Goal: Information Seeking & Learning: Learn about a topic

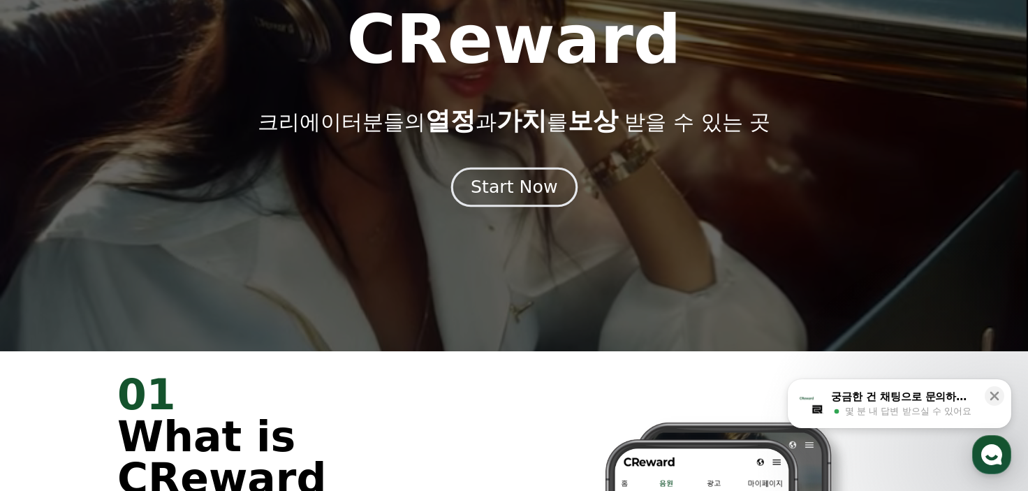
click at [517, 184] on div "Start Now" at bounding box center [514, 187] width 87 height 24
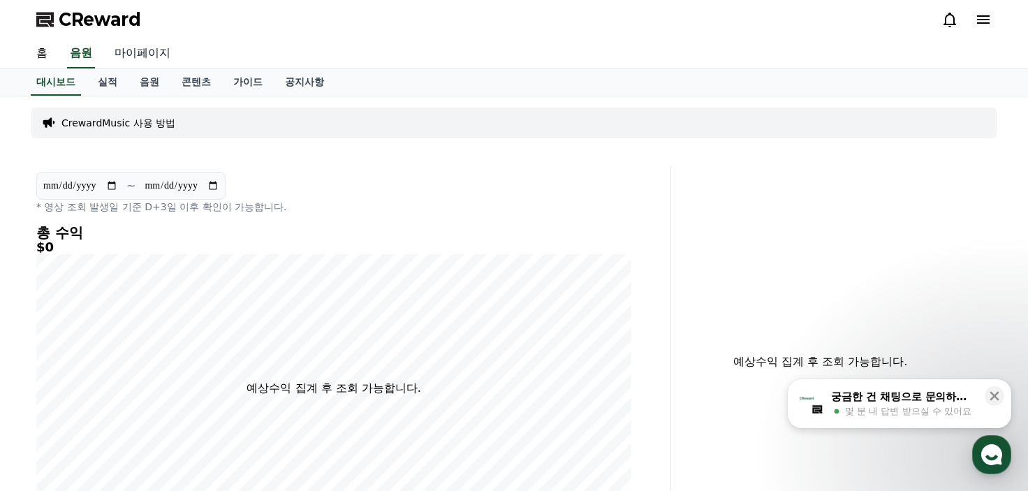
click at [128, 58] on link "마이페이지" at bounding box center [142, 53] width 78 height 29
select select "**********"
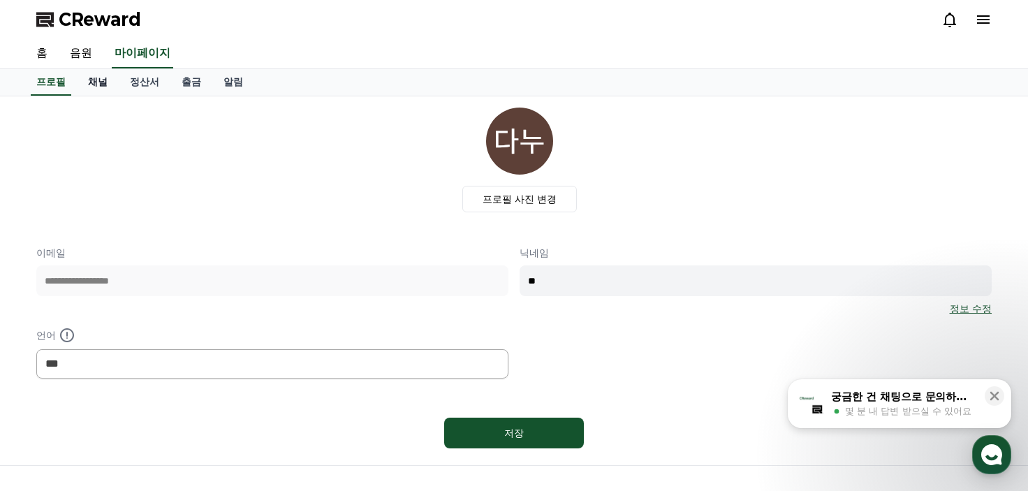
click at [87, 83] on link "채널" at bounding box center [98, 82] width 42 height 27
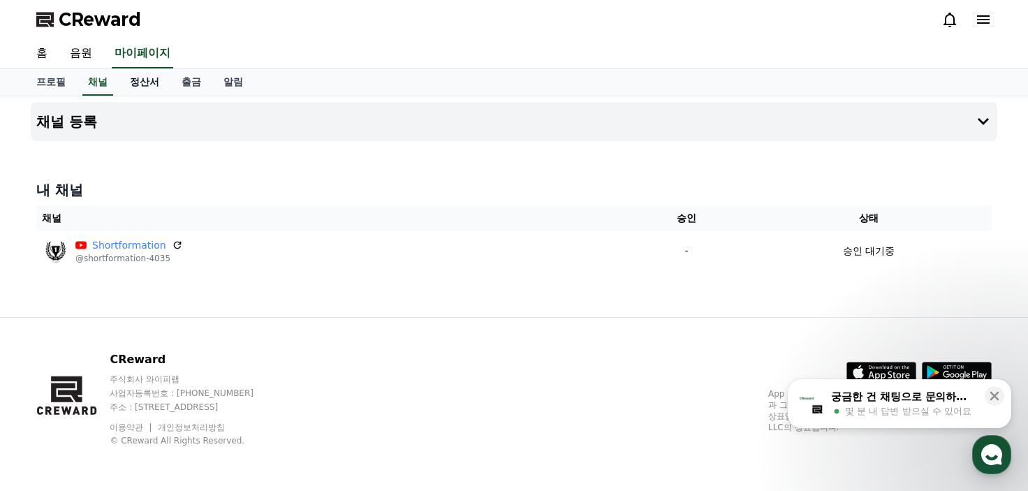
click at [142, 83] on link "정산서" at bounding box center [145, 82] width 52 height 27
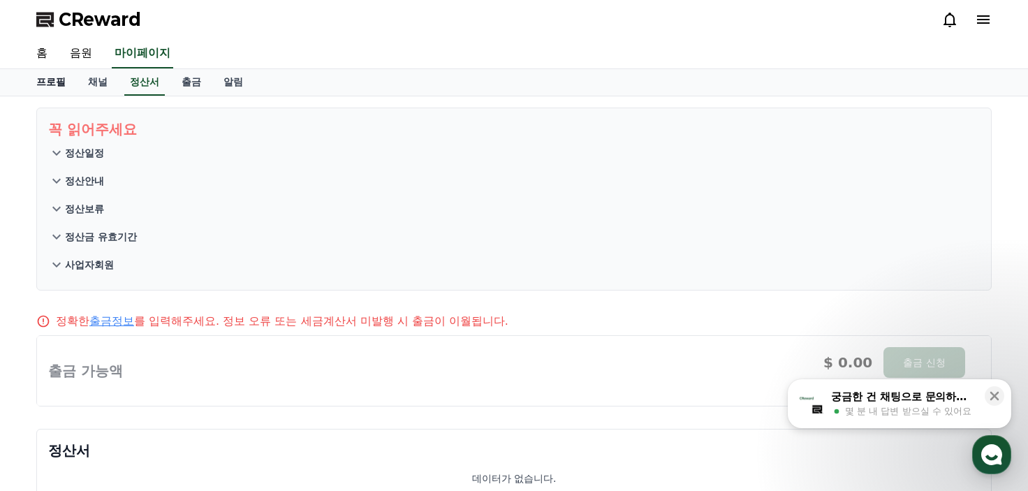
click at [66, 82] on link "프로필" at bounding box center [51, 82] width 52 height 27
select select "**********"
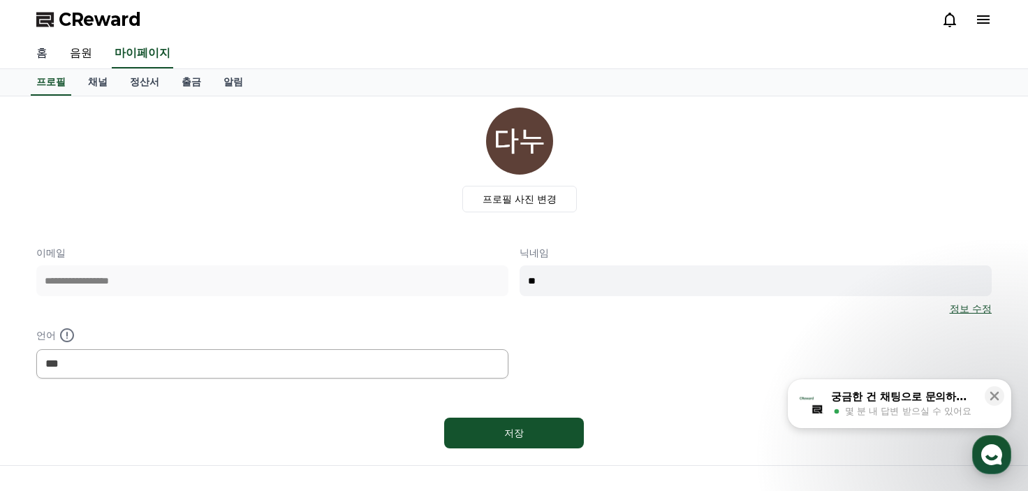
click at [50, 54] on link "홈" at bounding box center [42, 53] width 34 height 29
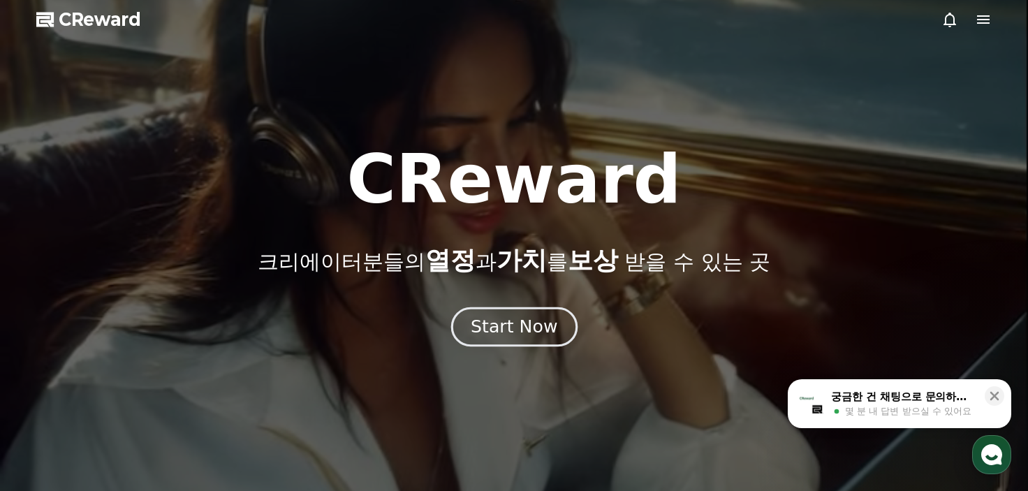
click at [518, 323] on div "Start Now" at bounding box center [514, 327] width 87 height 24
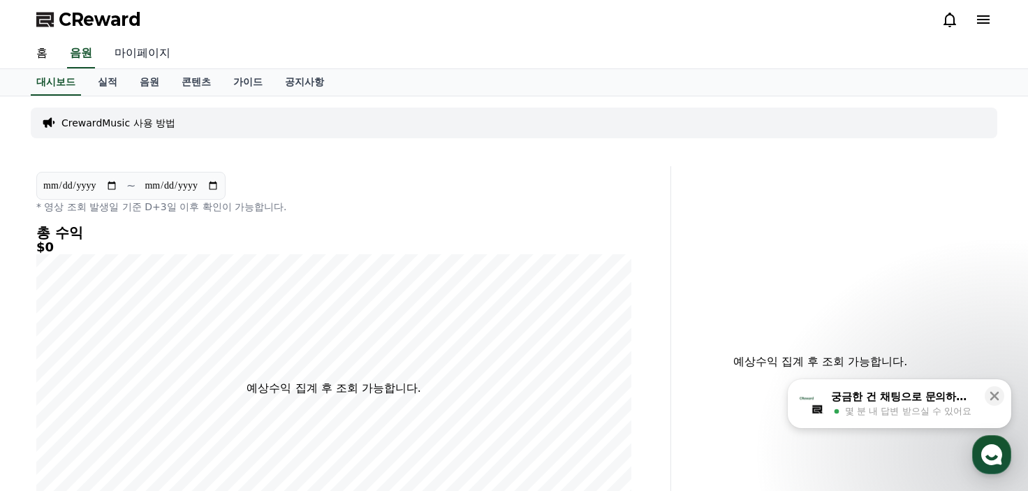
click at [148, 50] on link "마이페이지" at bounding box center [142, 53] width 78 height 29
select select "**********"
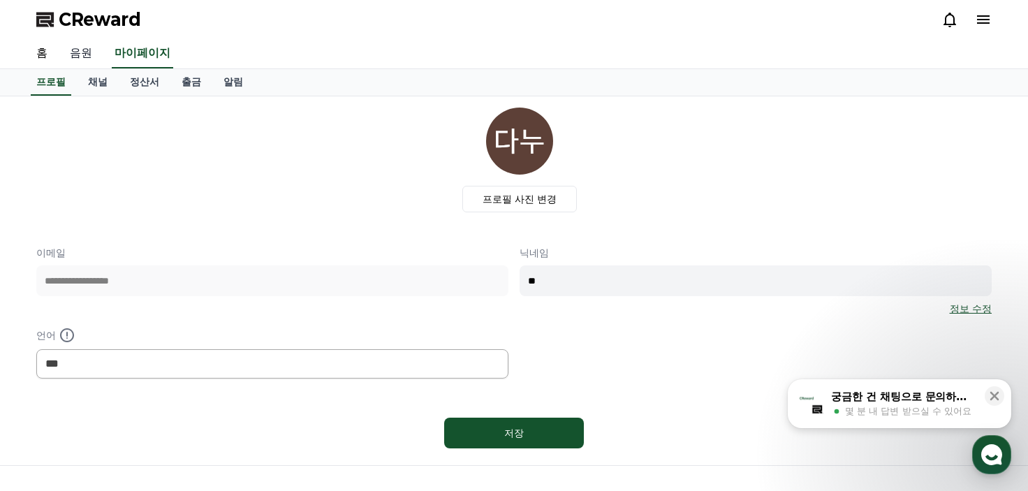
click at [73, 50] on link "음원" at bounding box center [81, 53] width 45 height 29
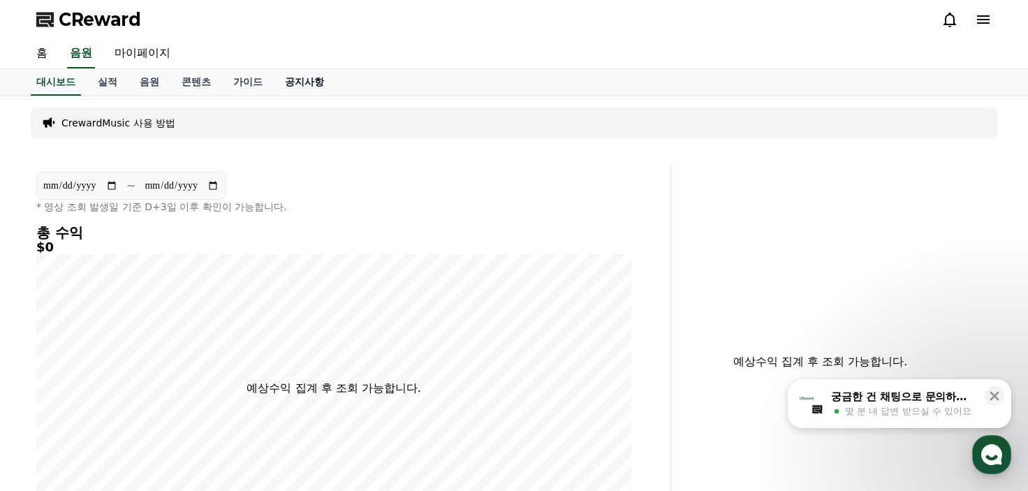
click at [305, 81] on link "공지사항" at bounding box center [304, 82] width 61 height 27
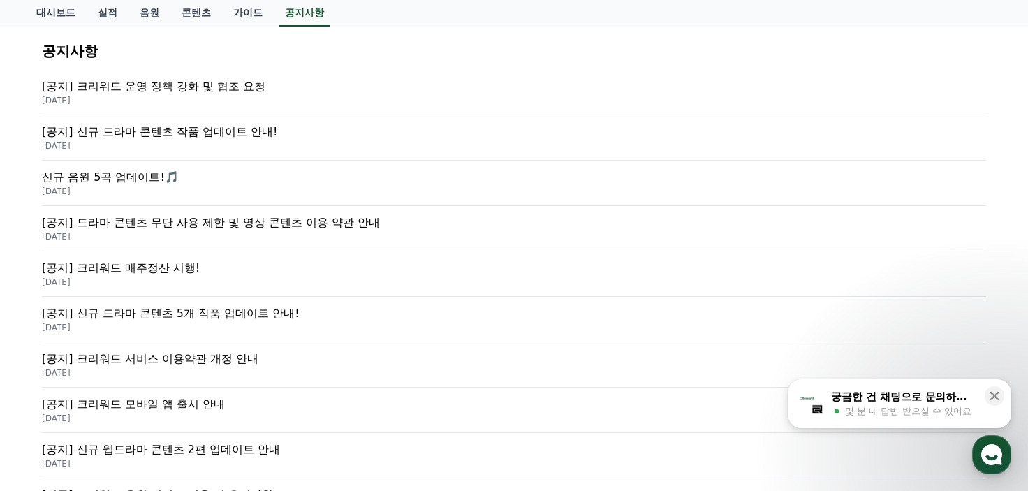
scroll to position [209, 0]
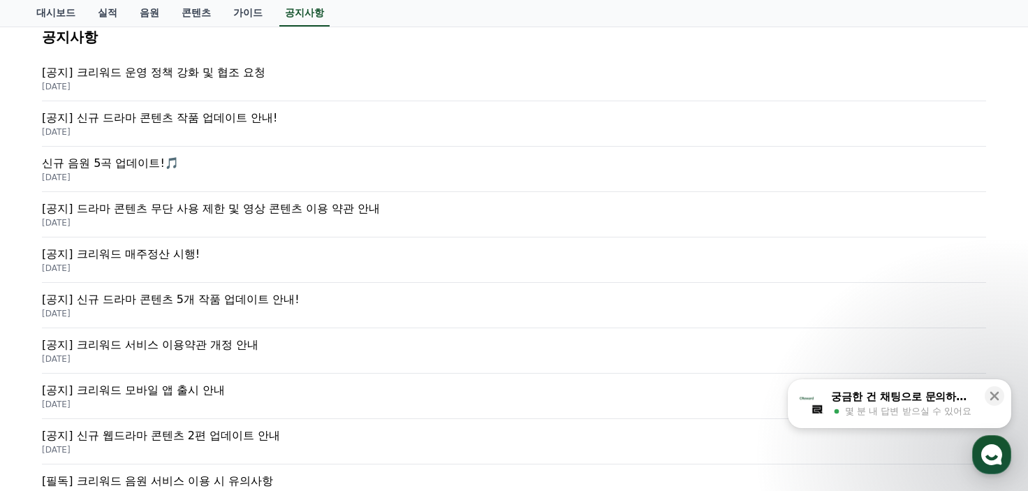
click at [173, 246] on p "[공지] 크리워드 매주정산 시행!" at bounding box center [514, 254] width 944 height 17
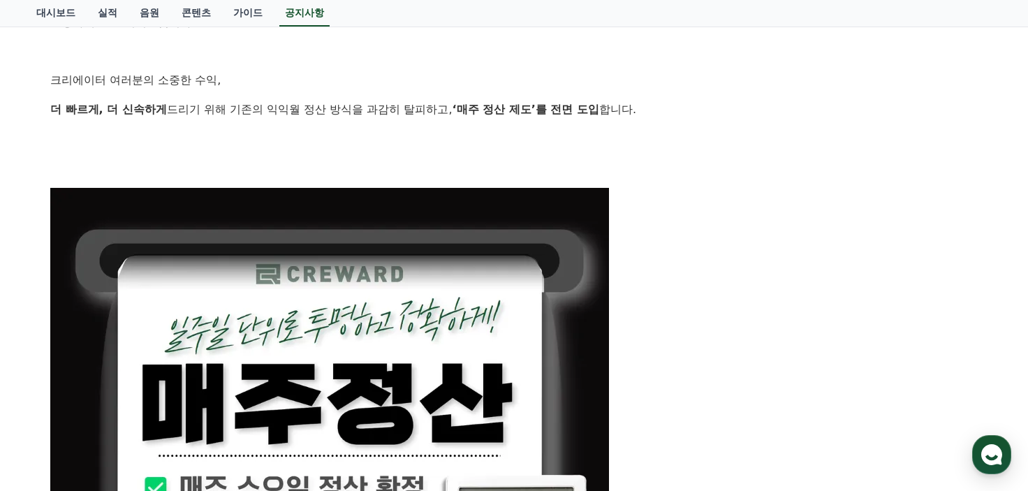
scroll to position [140, 0]
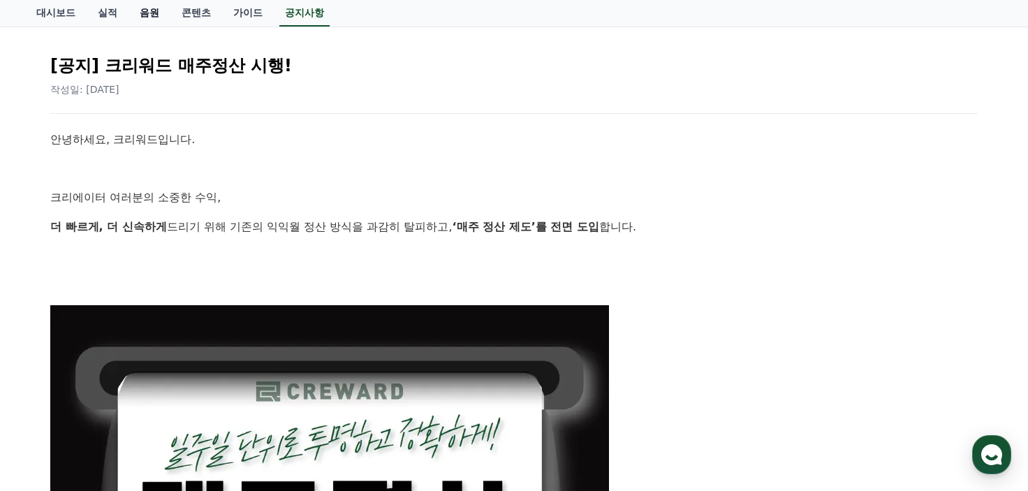
click at [156, 10] on link "음원" at bounding box center [149, 13] width 42 height 27
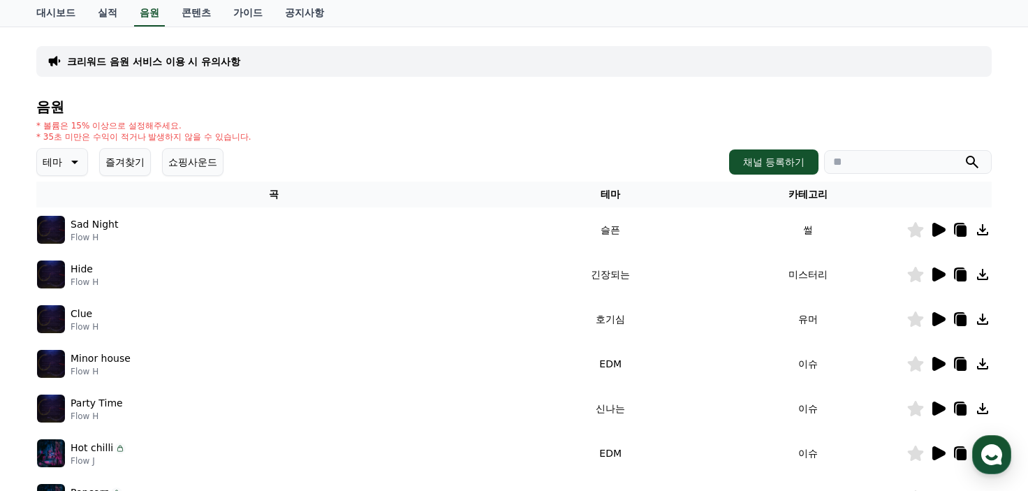
scroll to position [140, 0]
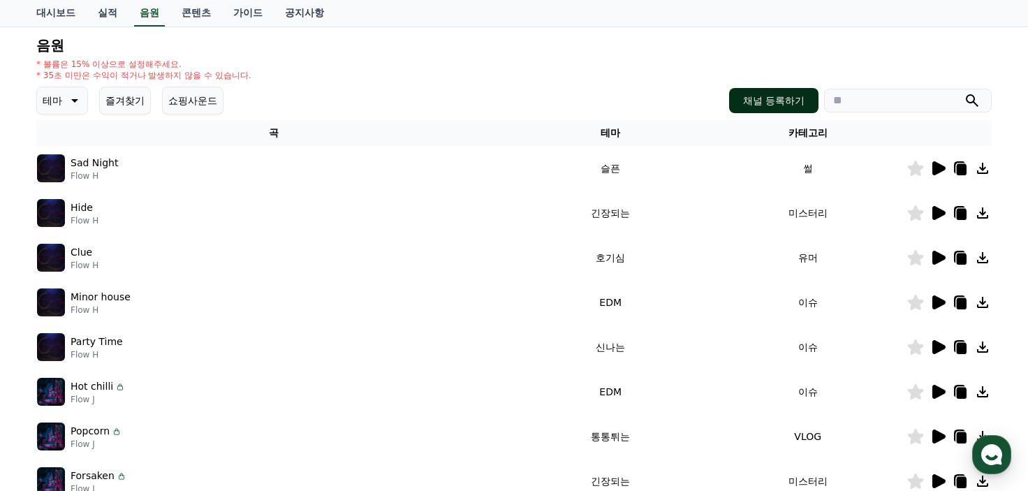
click at [770, 100] on button "채널 등록하기" at bounding box center [773, 100] width 89 height 25
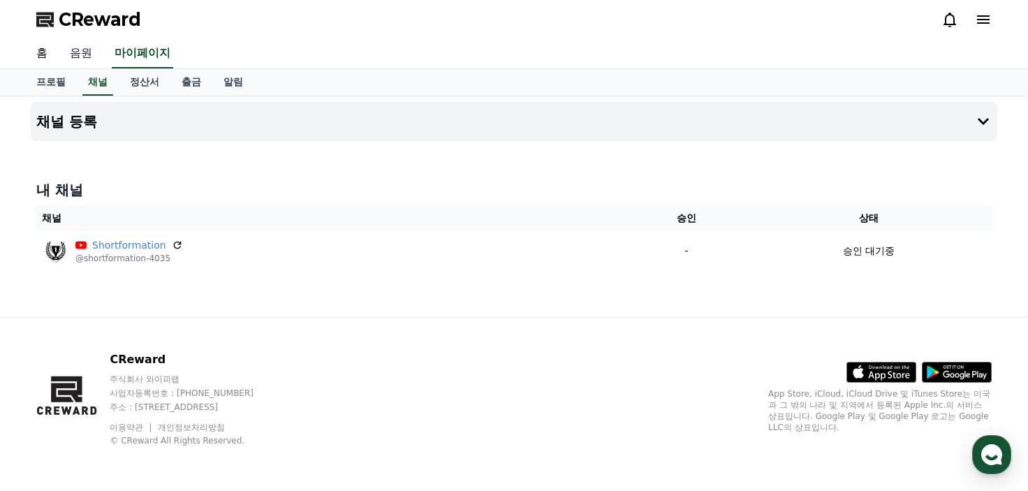
click at [94, 56] on link "음원" at bounding box center [81, 53] width 45 height 29
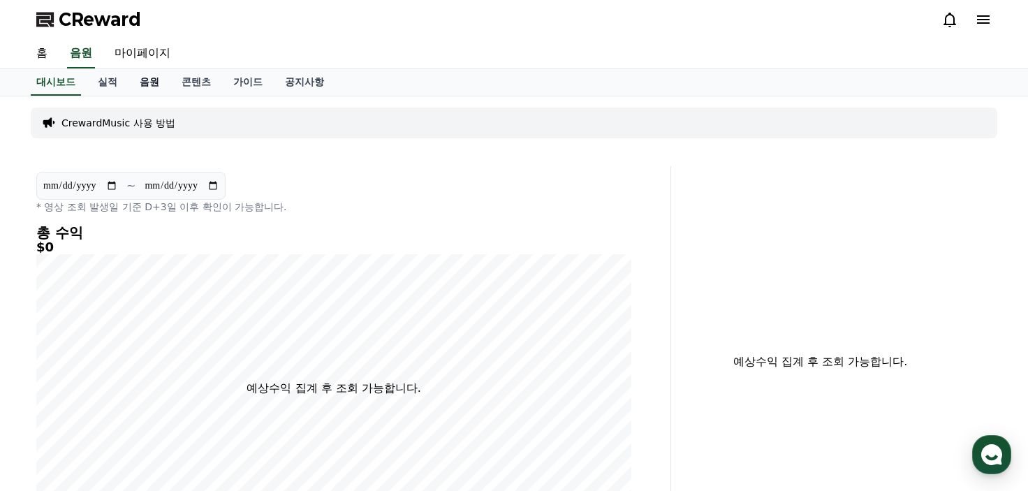
click at [148, 86] on link "음원" at bounding box center [149, 82] width 42 height 27
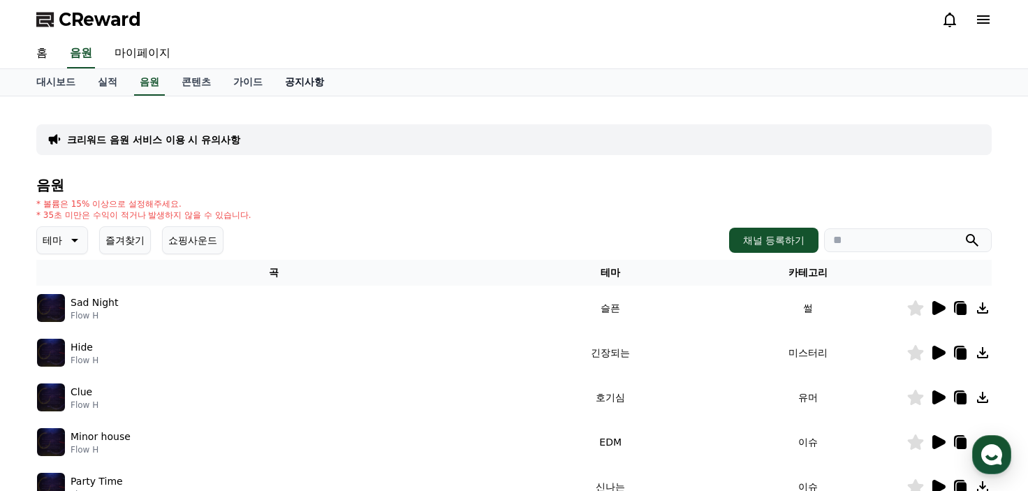
click at [276, 77] on link "공지사항" at bounding box center [304, 82] width 61 height 27
click at [288, 75] on link "공지사항" at bounding box center [304, 82] width 50 height 27
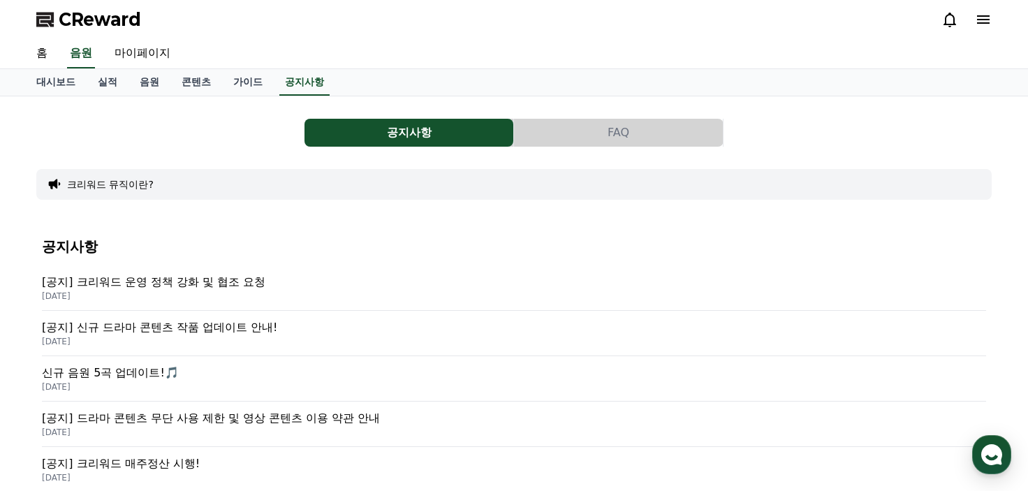
click at [184, 281] on p "[공지] 크리워드 운영 정책 강화 및 협조 요청" at bounding box center [514, 282] width 944 height 17
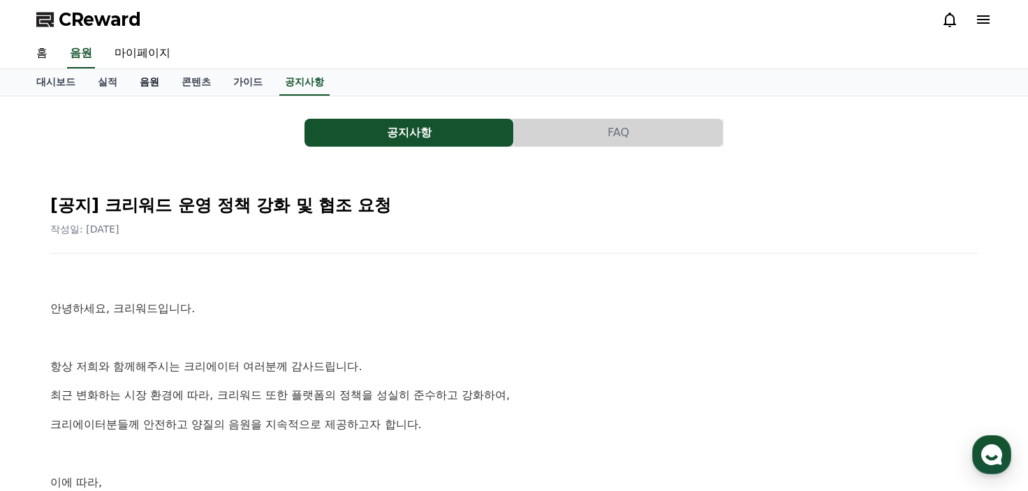
click at [142, 82] on link "음원" at bounding box center [149, 82] width 42 height 27
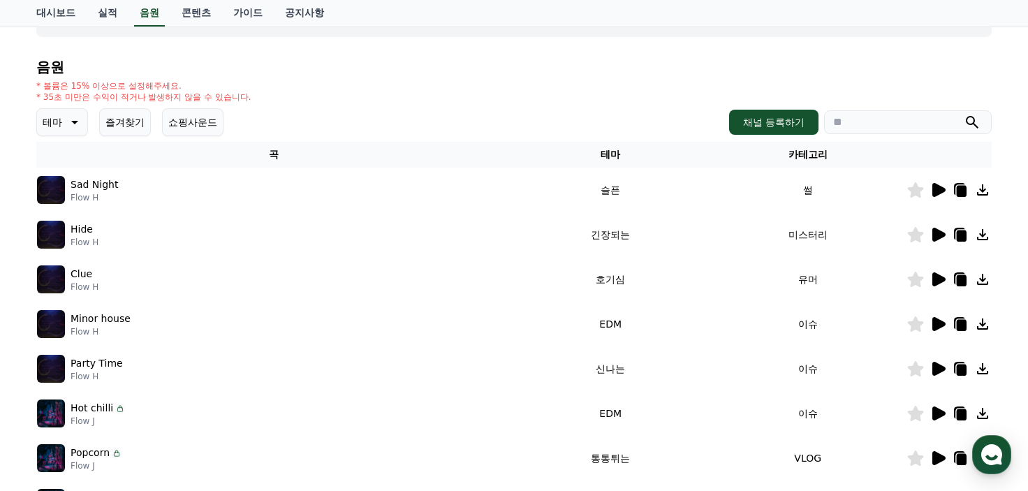
scroll to position [140, 0]
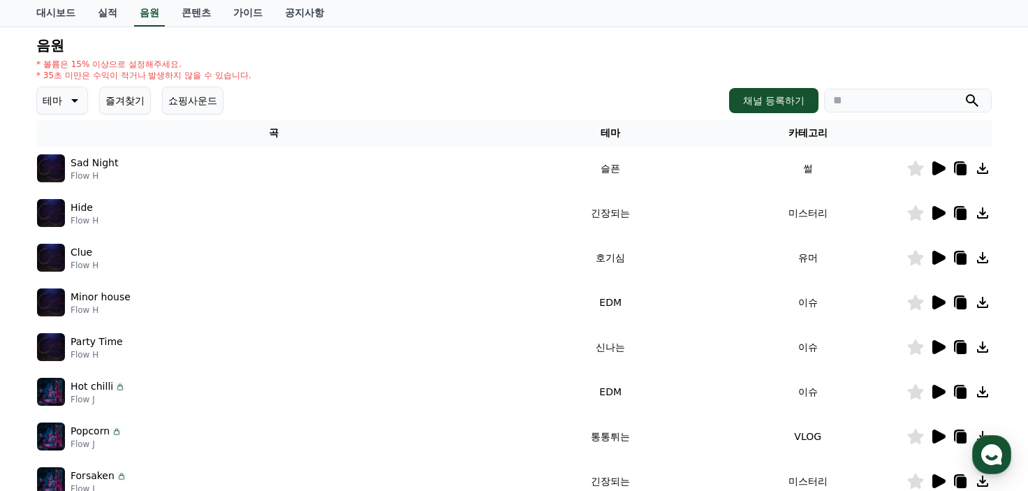
click at [64, 104] on button "테마" at bounding box center [62, 101] width 52 height 28
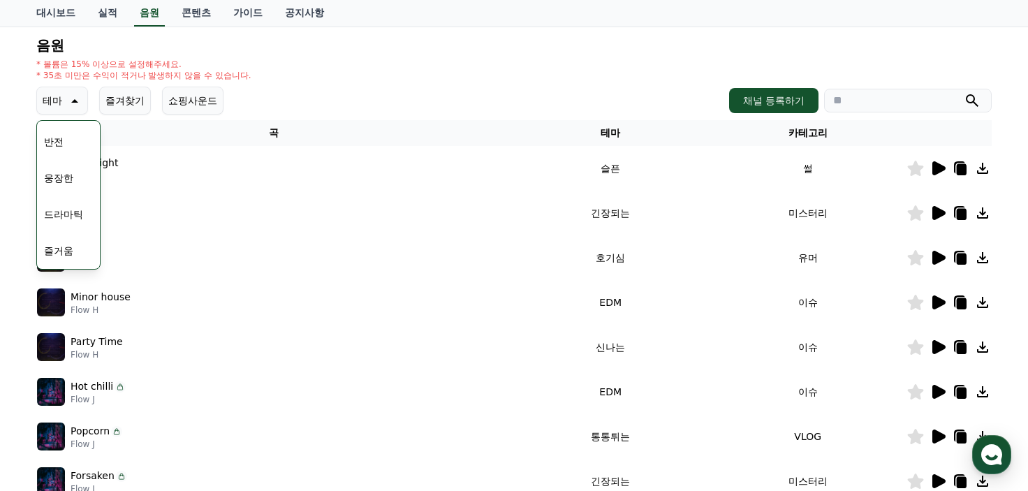
scroll to position [279, 0]
click at [265, 94] on div "테마 테마 전체 환상적인 호기심 어두운 밝은 통통튀는 신나는 반전 웅장한 드라마틱 즐거움 분위기있는 EDM 그루브 슬픈 잔잔한 귀여운 감동적인…" at bounding box center [513, 101] width 955 height 28
click at [383, 144] on th "곡" at bounding box center [273, 133] width 475 height 26
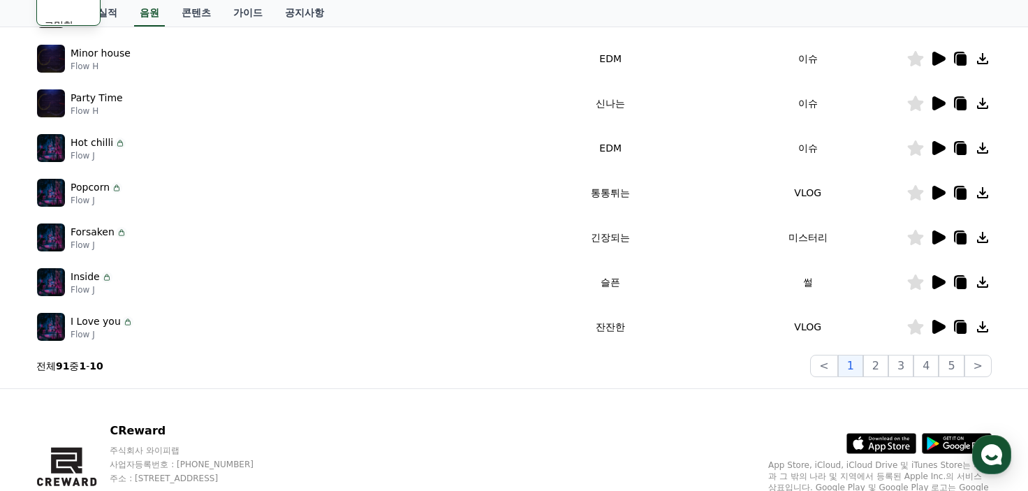
scroll to position [313, 0]
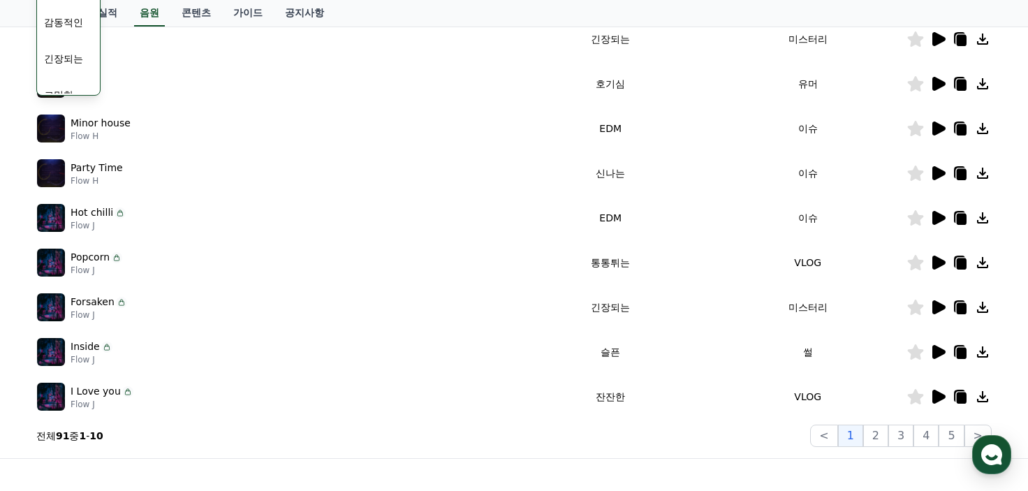
click at [941, 351] on icon at bounding box center [938, 352] width 13 height 14
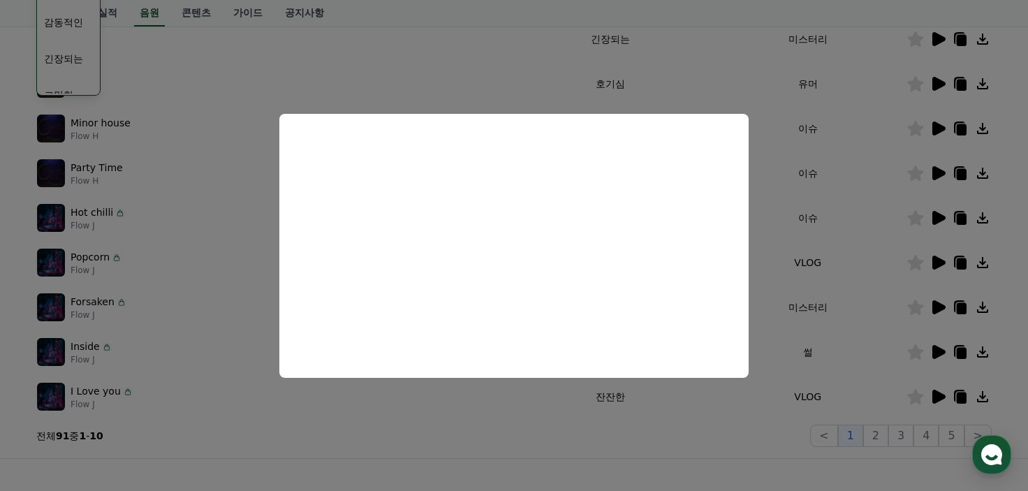
click at [779, 209] on button "close modal" at bounding box center [514, 245] width 1028 height 491
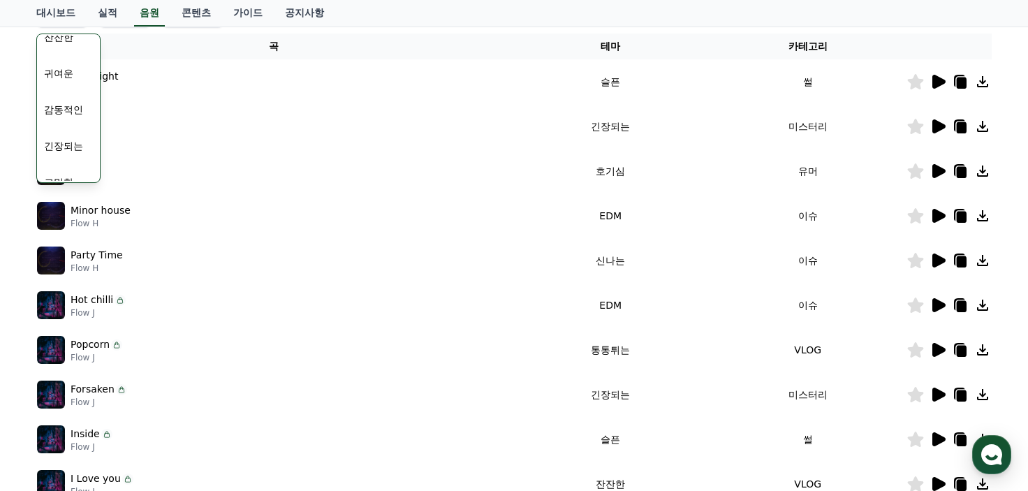
scroll to position [383, 0]
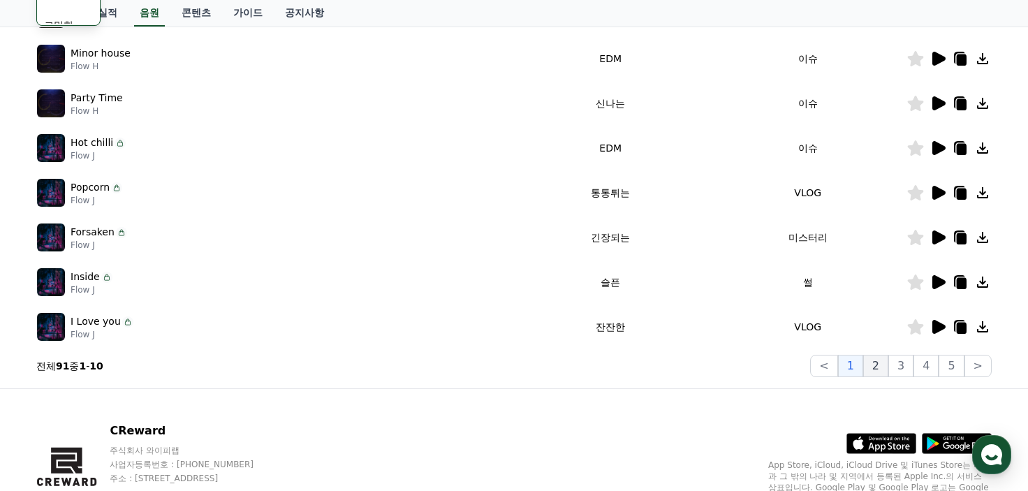
click at [879, 369] on button "2" at bounding box center [875, 366] width 25 height 22
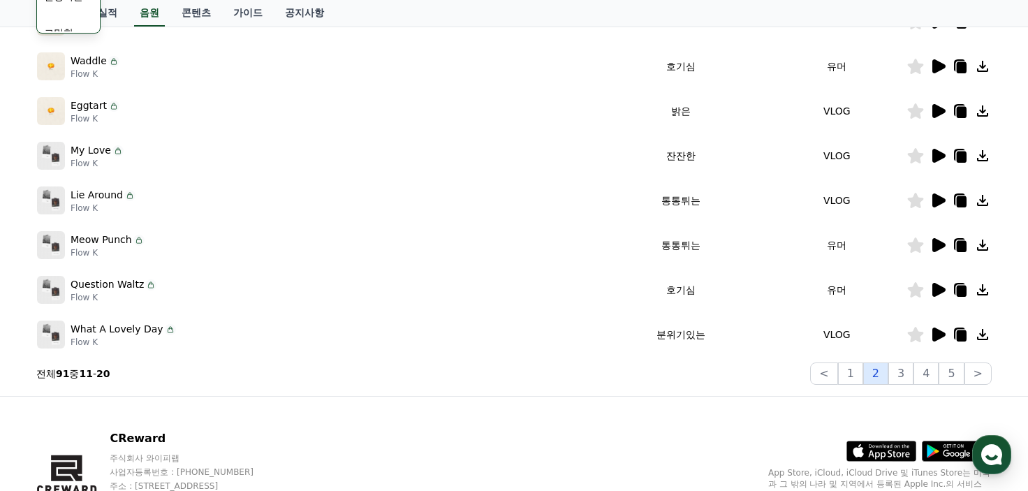
scroll to position [383, 0]
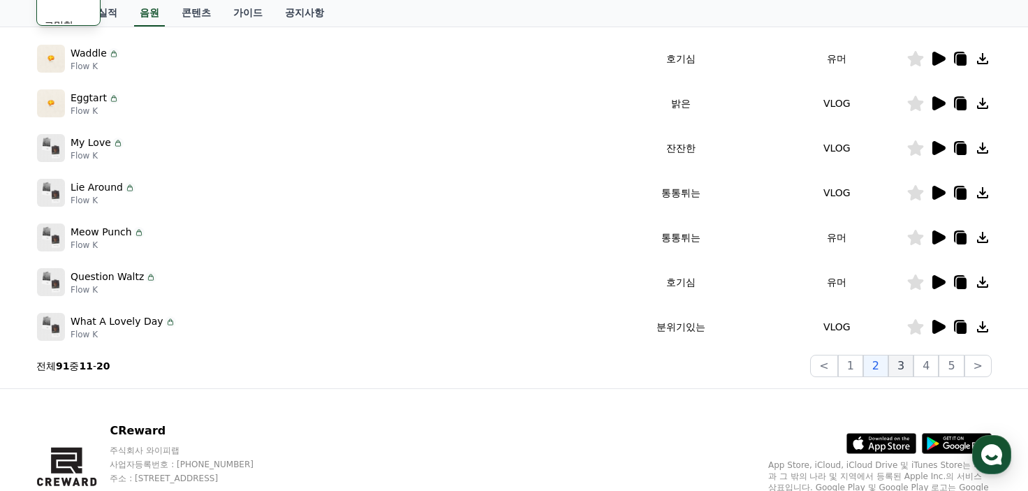
click at [899, 362] on button "3" at bounding box center [900, 366] width 25 height 22
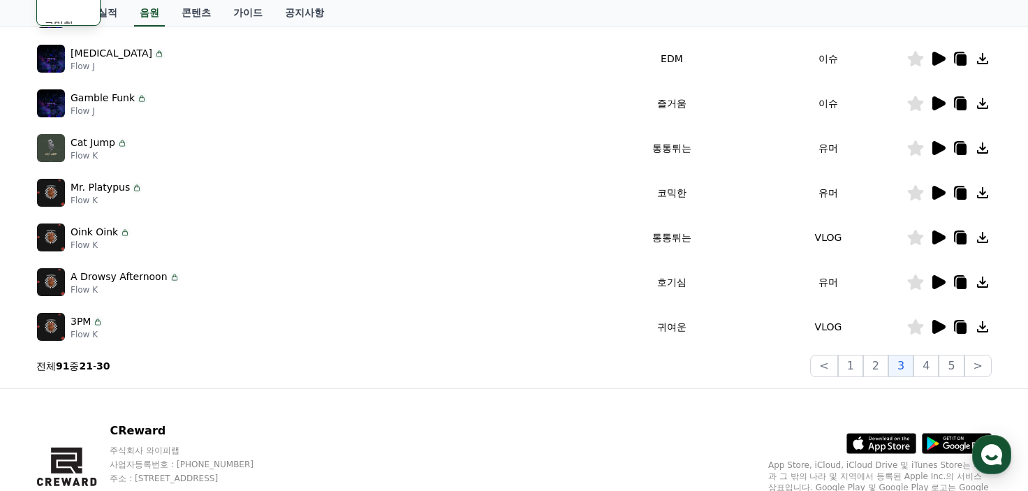
click at [940, 149] on icon at bounding box center [938, 148] width 13 height 14
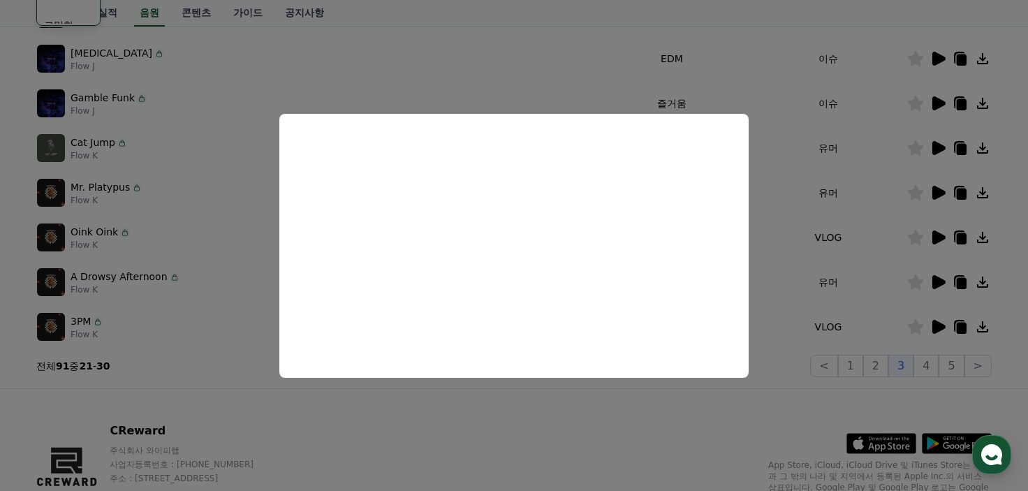
click at [813, 203] on button "close modal" at bounding box center [514, 245] width 1028 height 491
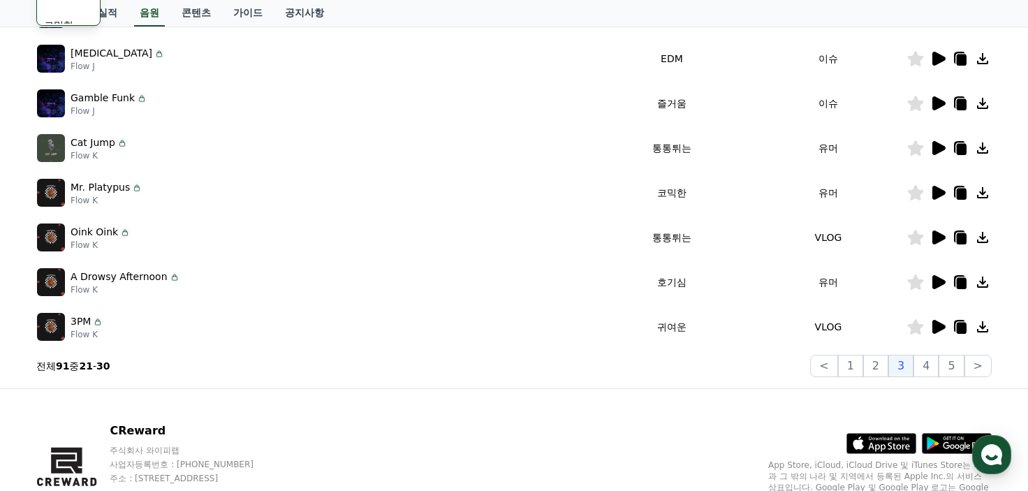
click at [938, 191] on icon at bounding box center [938, 193] width 13 height 14
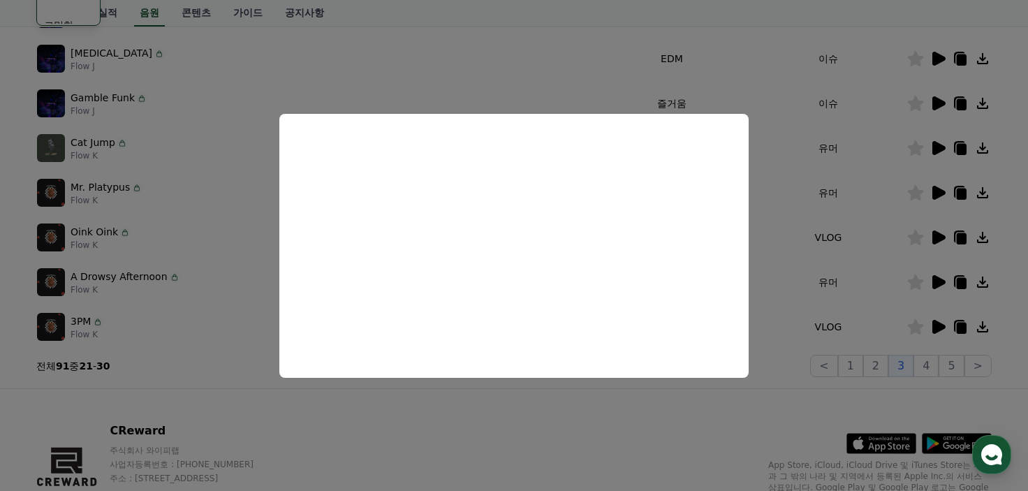
click at [813, 297] on button "close modal" at bounding box center [514, 245] width 1028 height 491
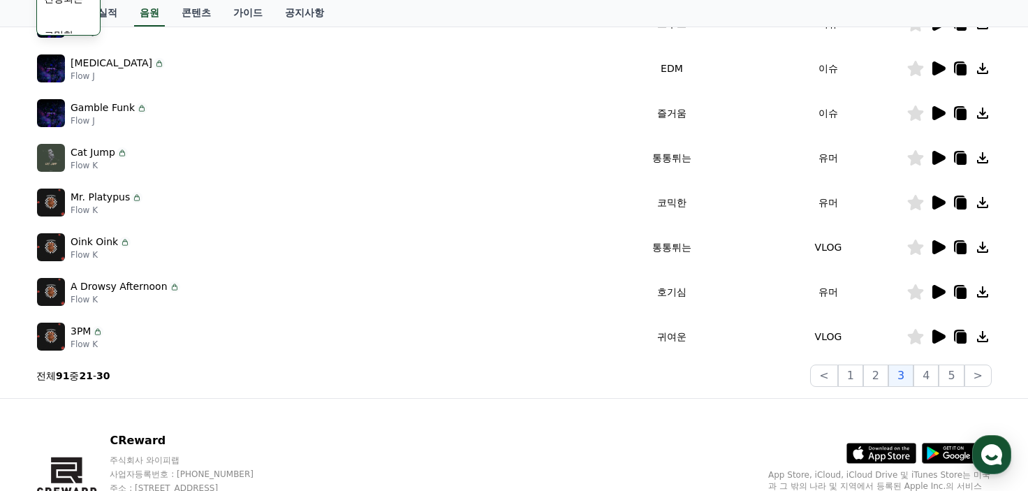
scroll to position [453, 0]
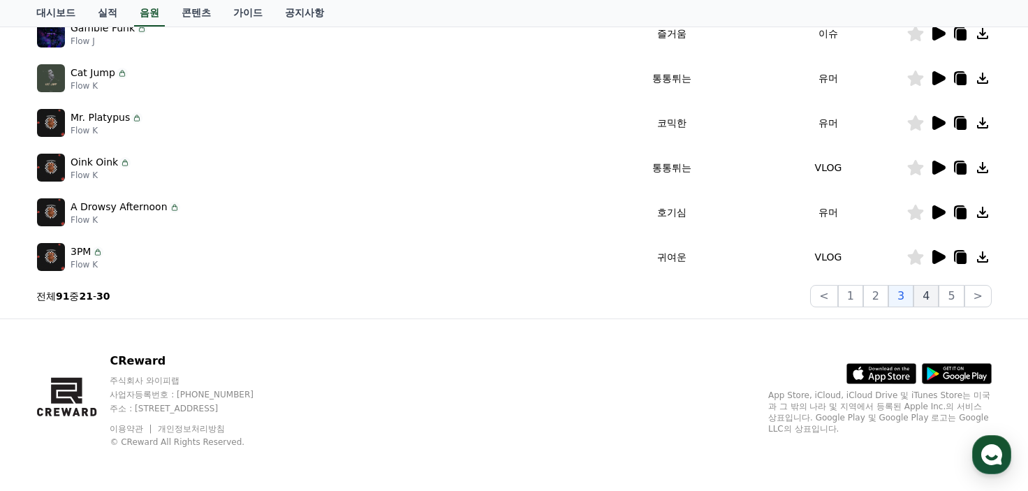
click at [933, 295] on button "4" at bounding box center [925, 296] width 25 height 22
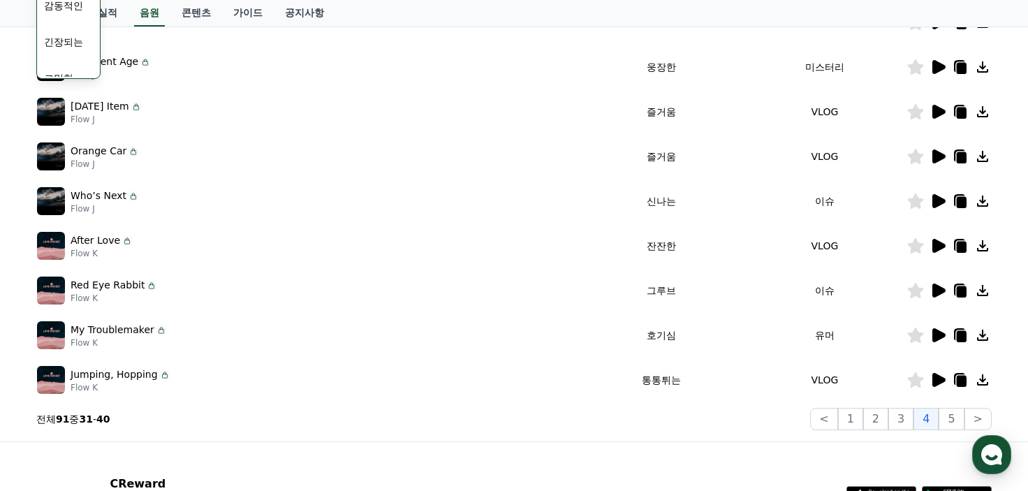
scroll to position [174, 0]
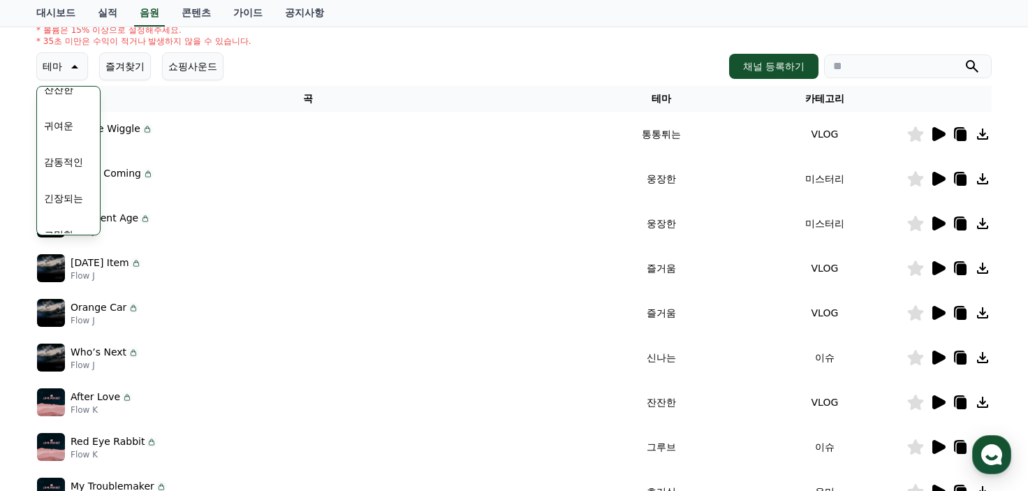
click at [193, 108] on th "곡" at bounding box center [307, 99] width 543 height 26
click at [190, 108] on th "곡" at bounding box center [307, 99] width 543 height 26
click at [29, 139] on div "크리워드 음원 서비스 이용 시 유의사항 음원 * 볼륨은 15% 이상으로 설정해주세요. * 35초 미만은 수익이 적거나 발생하지 않을 수 있습니…" at bounding box center [513, 260] width 977 height 675
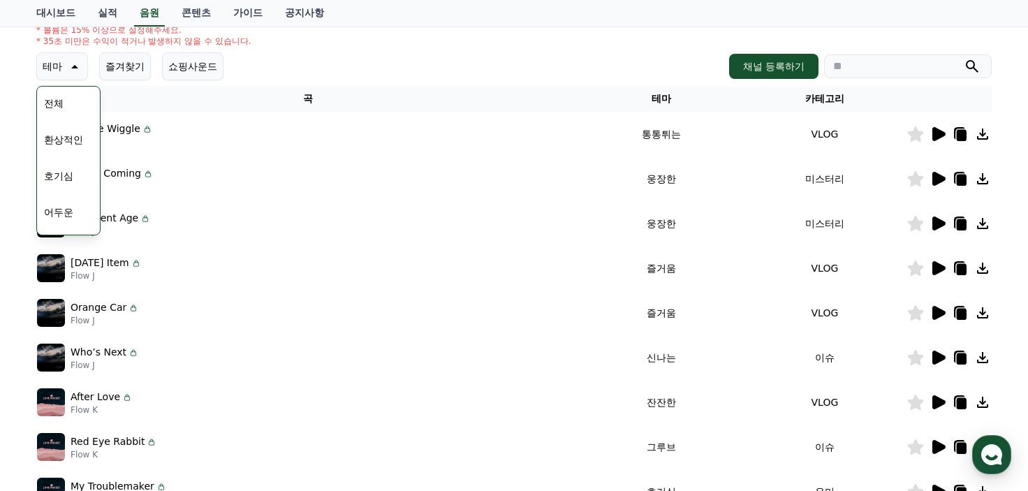
click at [246, 91] on th "곡" at bounding box center [307, 99] width 543 height 26
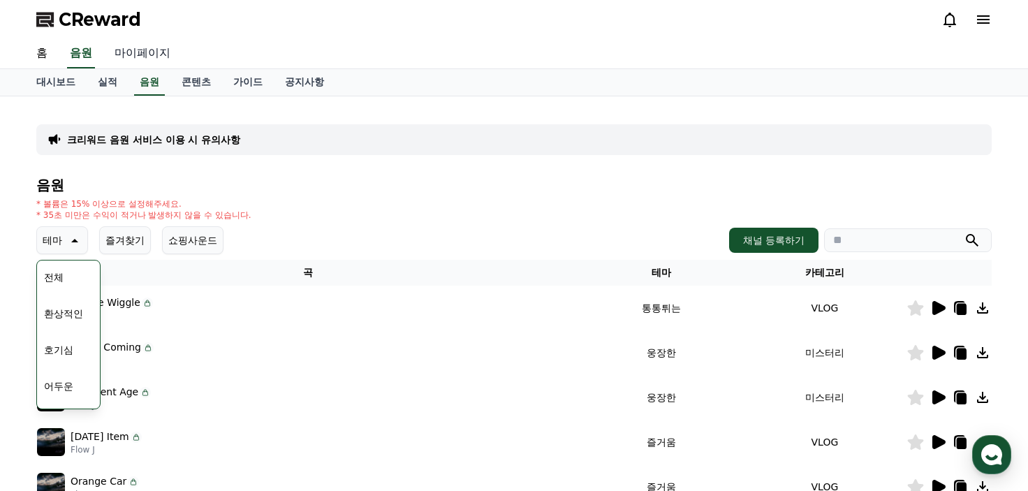
click at [131, 52] on link "마이페이지" at bounding box center [142, 53] width 78 height 29
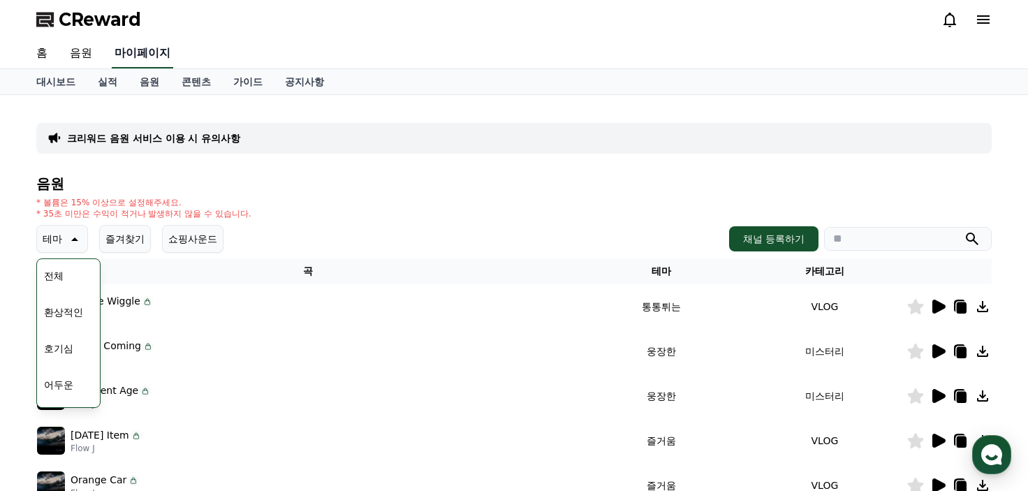
select select "**********"
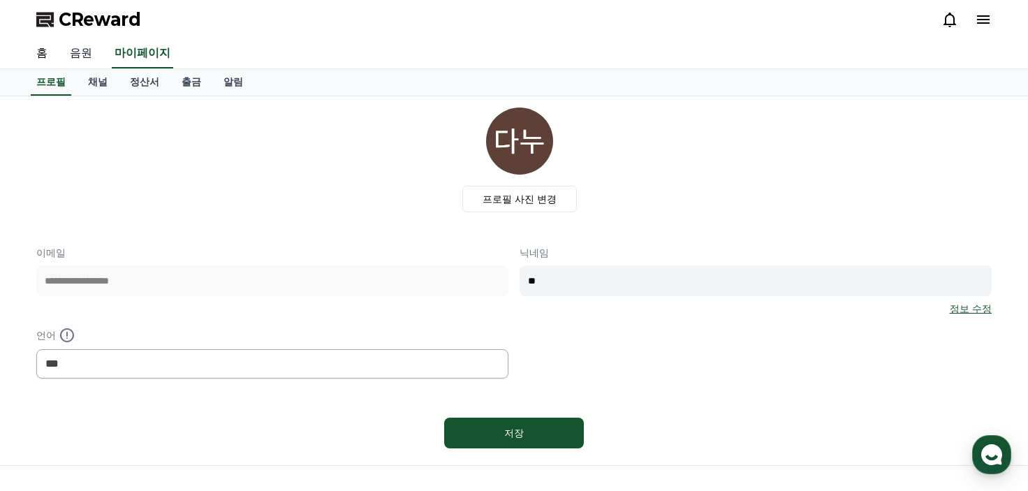
click at [78, 61] on link "음원" at bounding box center [81, 53] width 45 height 29
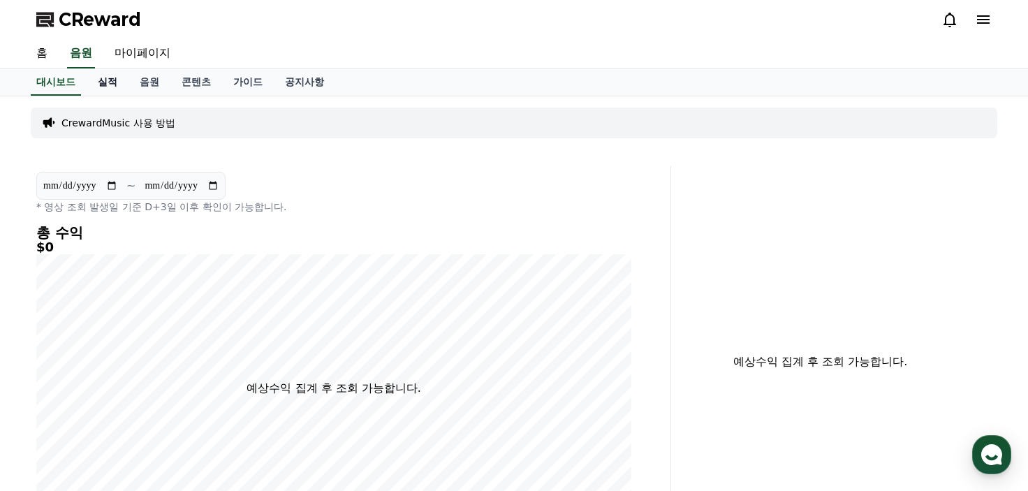
click at [99, 86] on link "실적" at bounding box center [108, 82] width 42 height 27
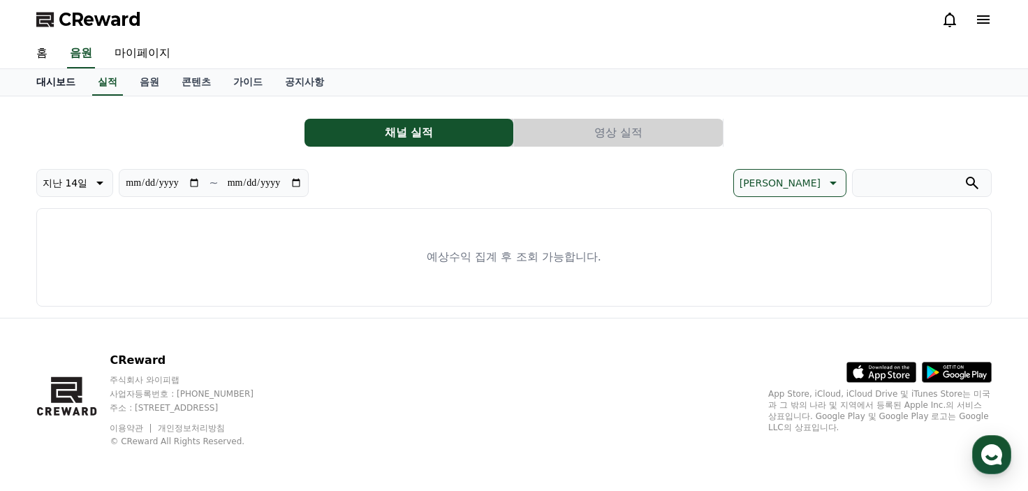
click at [58, 87] on link "대시보드" at bounding box center [55, 82] width 61 height 27
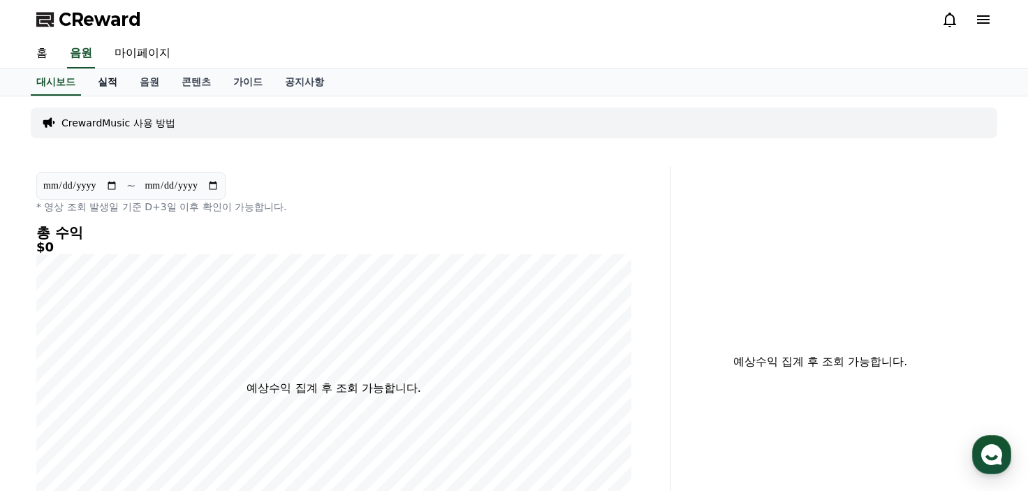
click at [126, 80] on link "실적" at bounding box center [108, 82] width 42 height 27
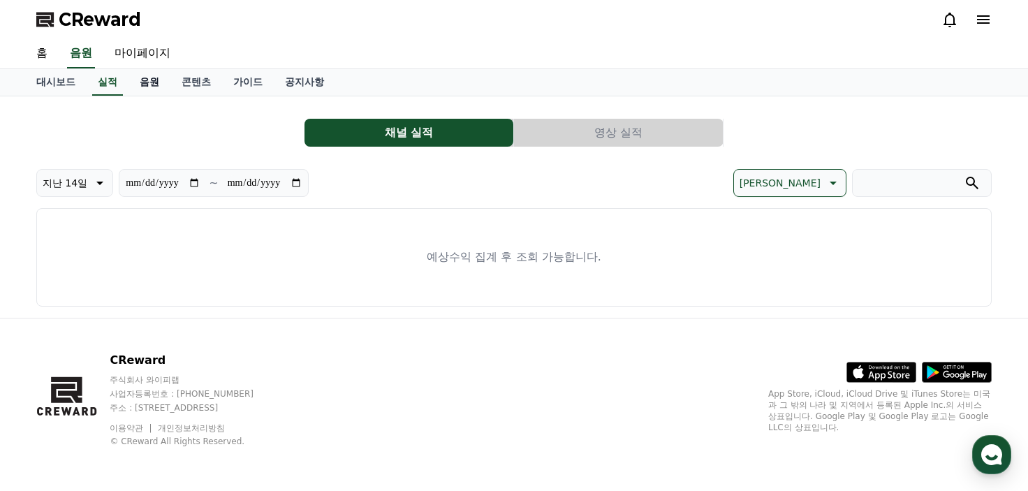
click at [135, 80] on link "음원" at bounding box center [149, 82] width 42 height 27
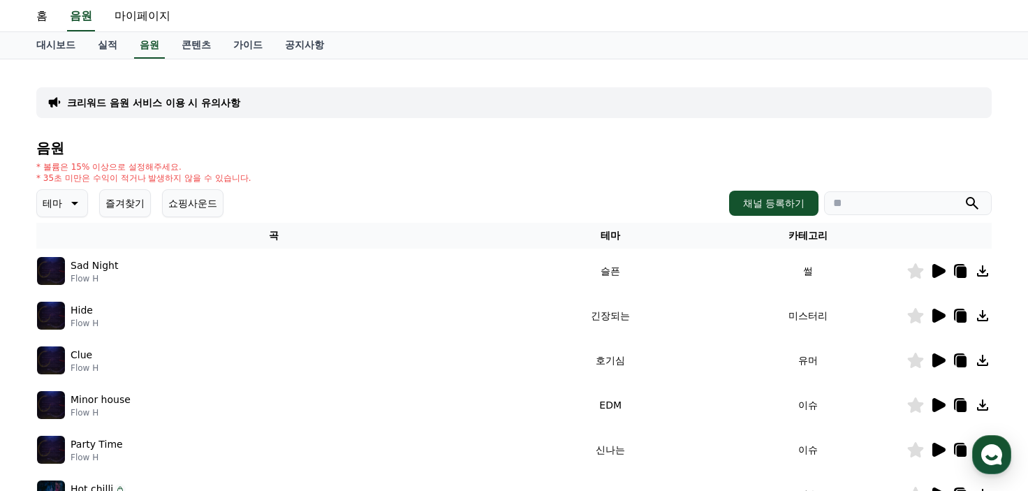
scroll to position [70, 0]
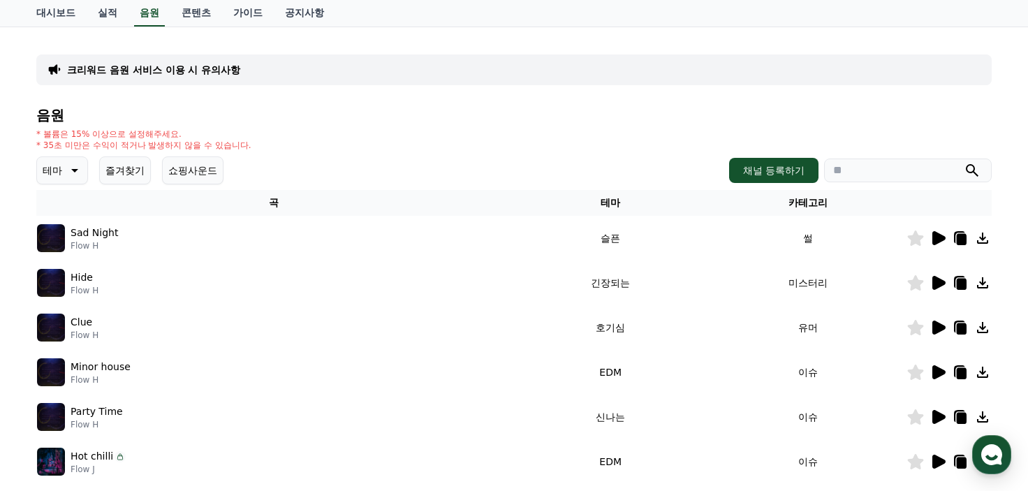
click at [962, 240] on icon at bounding box center [962, 239] width 10 height 11
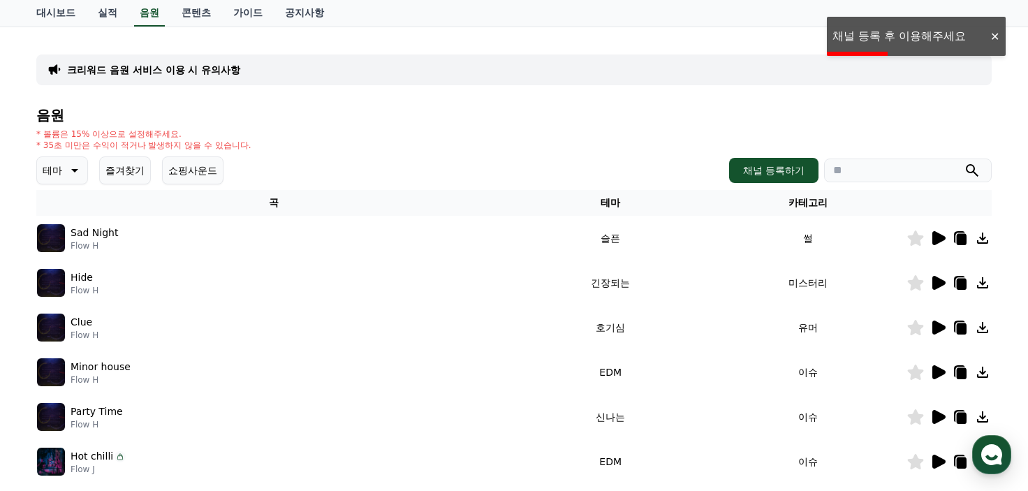
click at [991, 40] on div at bounding box center [994, 36] width 22 height 13
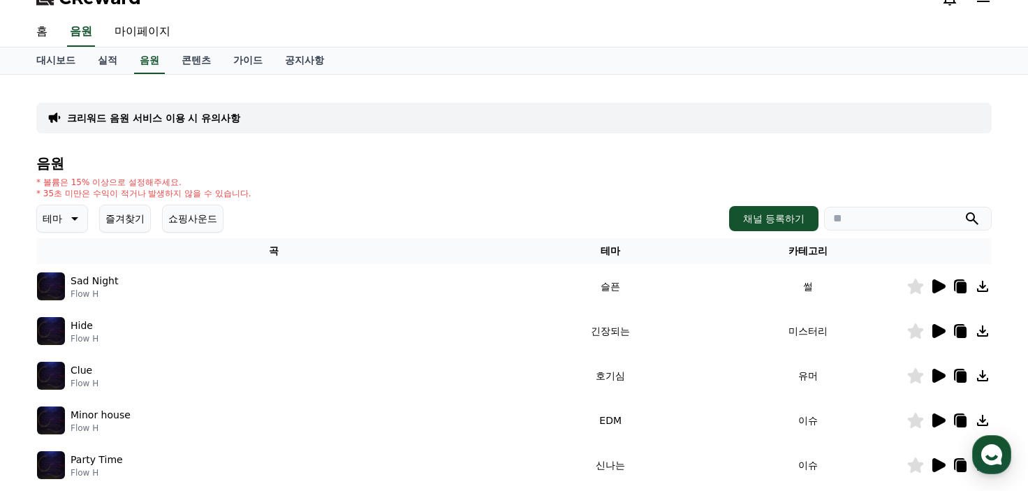
scroll to position [0, 0]
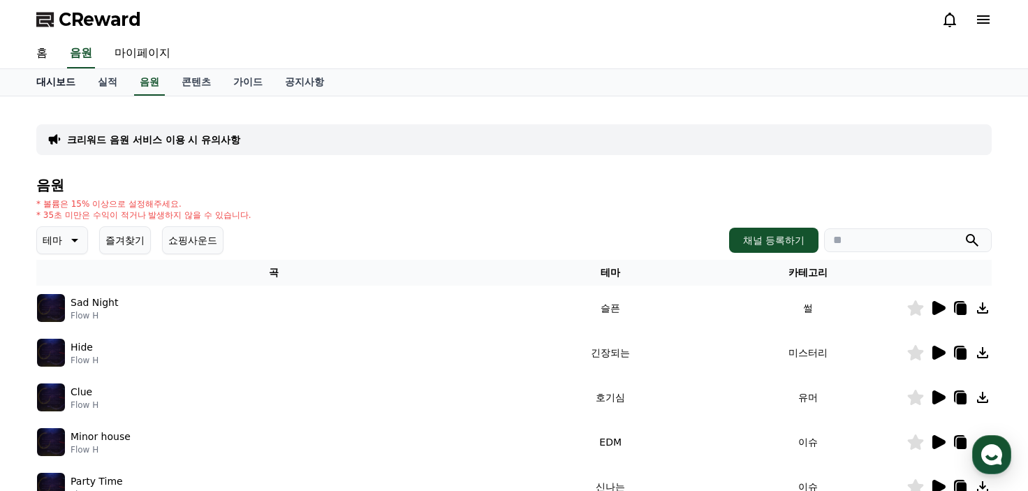
click at [53, 83] on link "대시보드" at bounding box center [55, 82] width 61 height 27
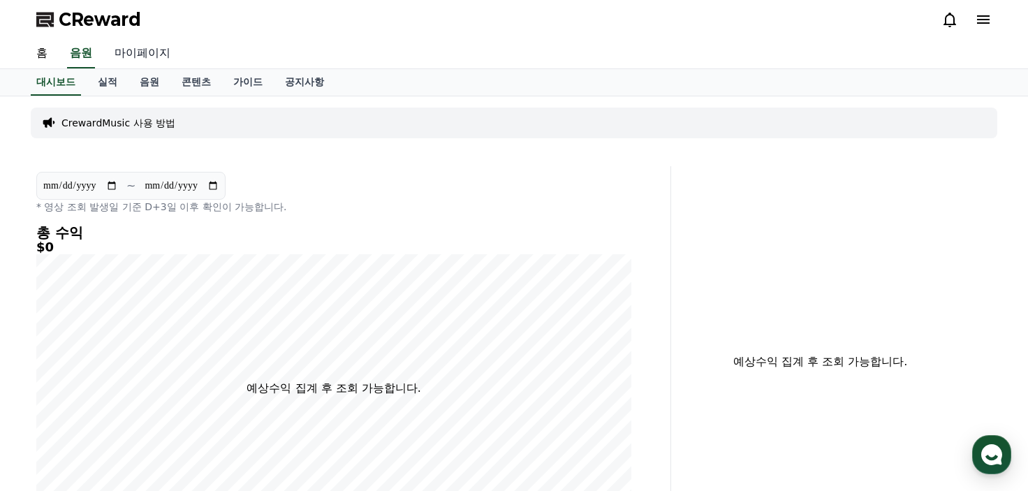
click at [148, 58] on link "마이페이지" at bounding box center [142, 53] width 78 height 29
select select "**********"
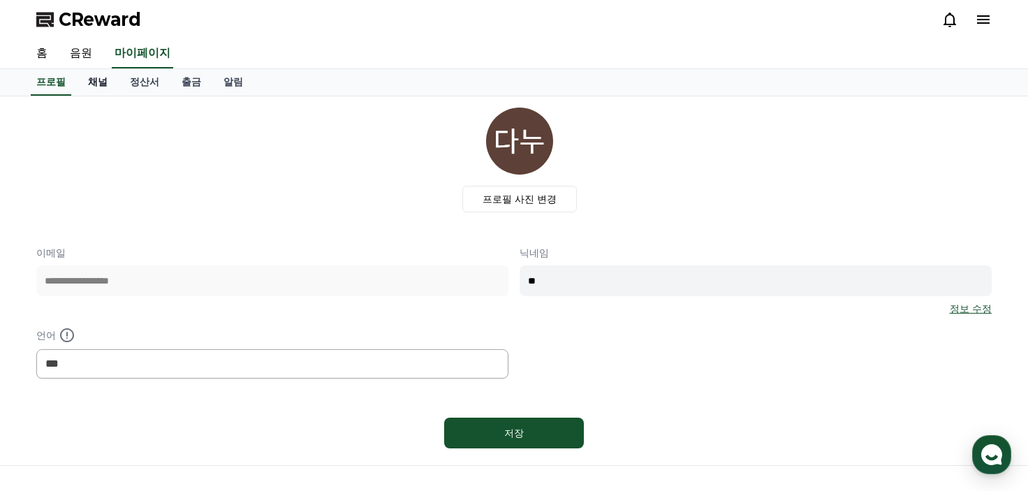
click at [97, 84] on link "채널" at bounding box center [98, 82] width 42 height 27
